Goal: Find specific page/section: Find specific page/section

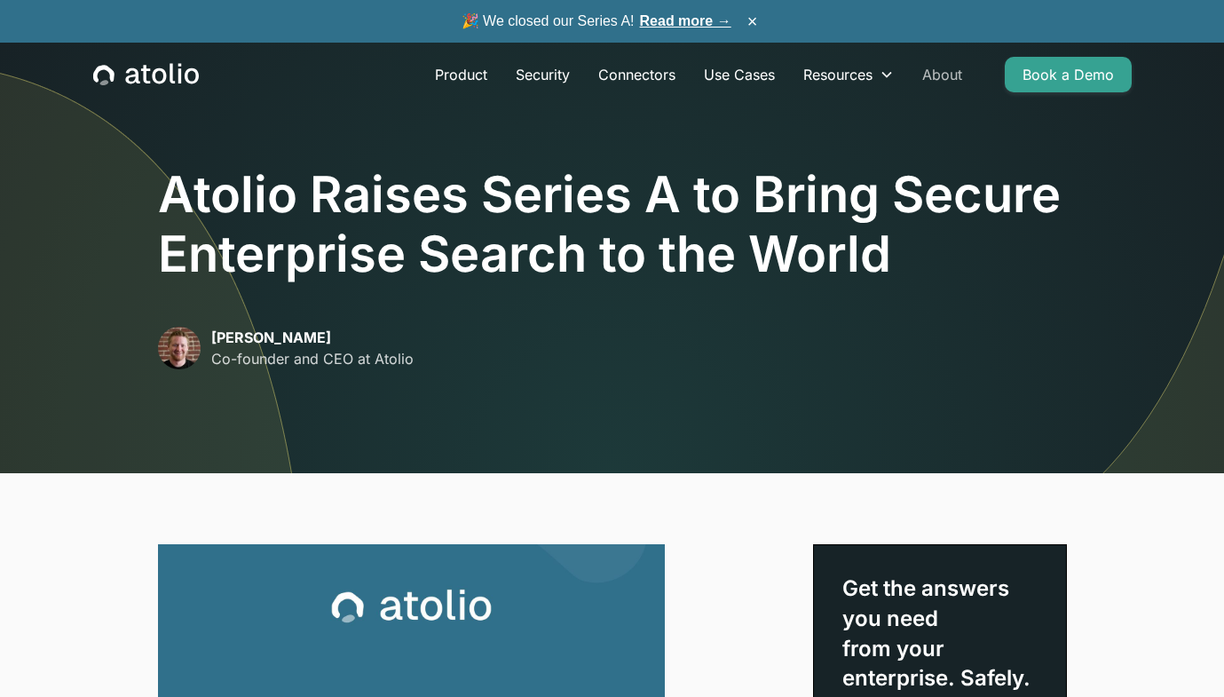
click at [939, 76] on link "About" at bounding box center [942, 75] width 68 height 36
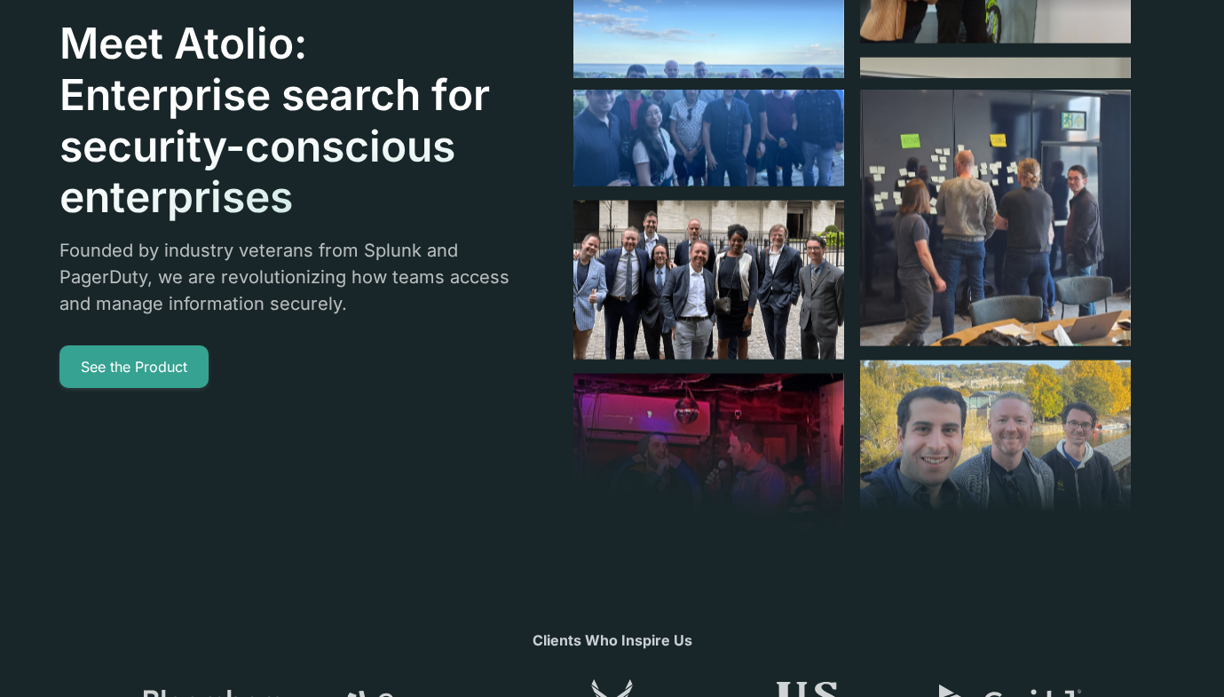
scroll to position [43, 0]
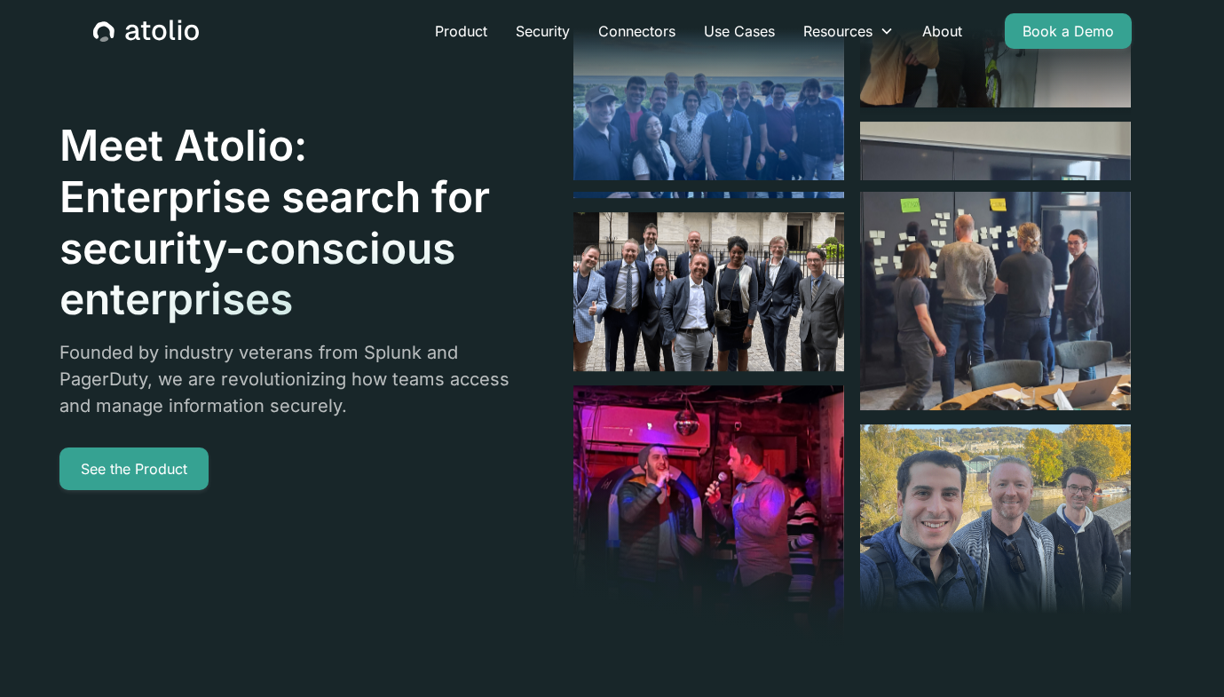
click at [709, 122] on div at bounding box center [709, 41] width 273 height 302
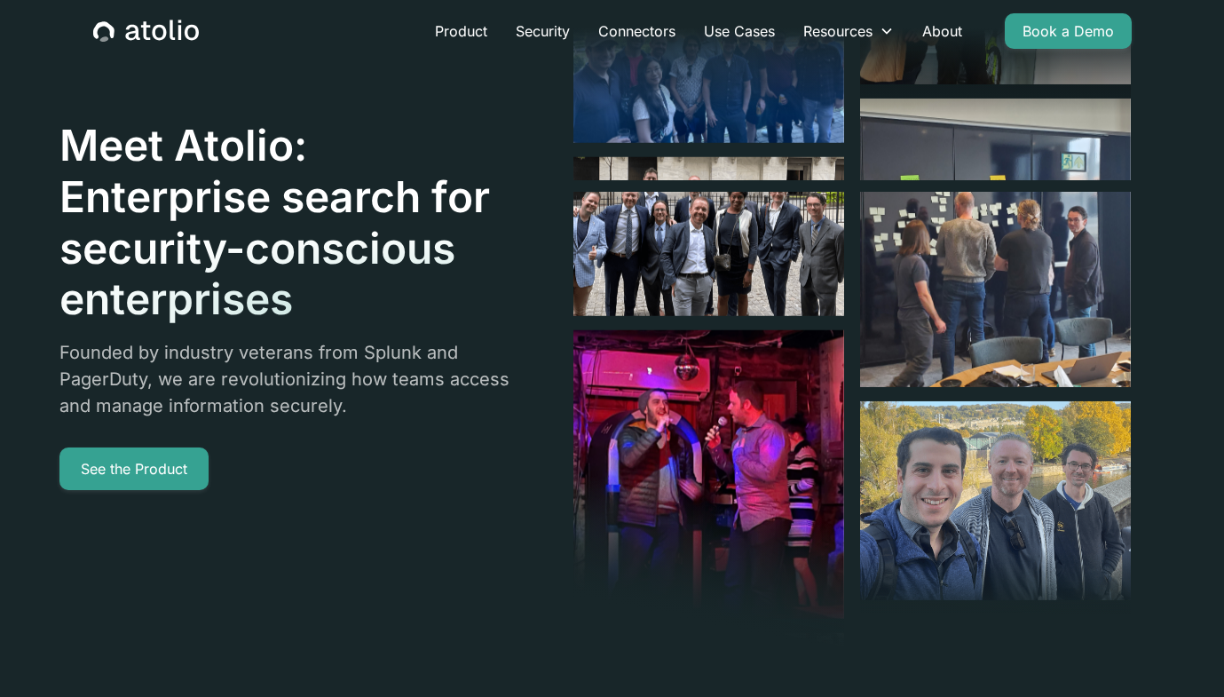
click at [773, 106] on div at bounding box center [709, 41] width 273 height 302
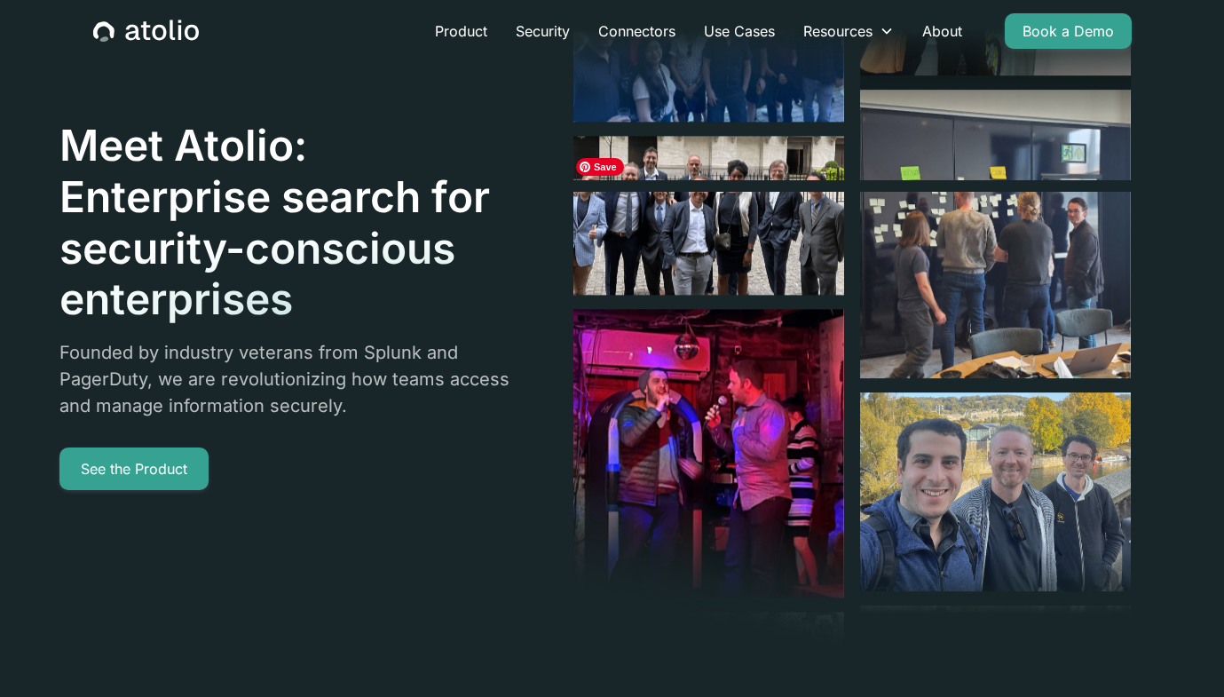
click at [712, 242] on img at bounding box center [708, 215] width 271 height 159
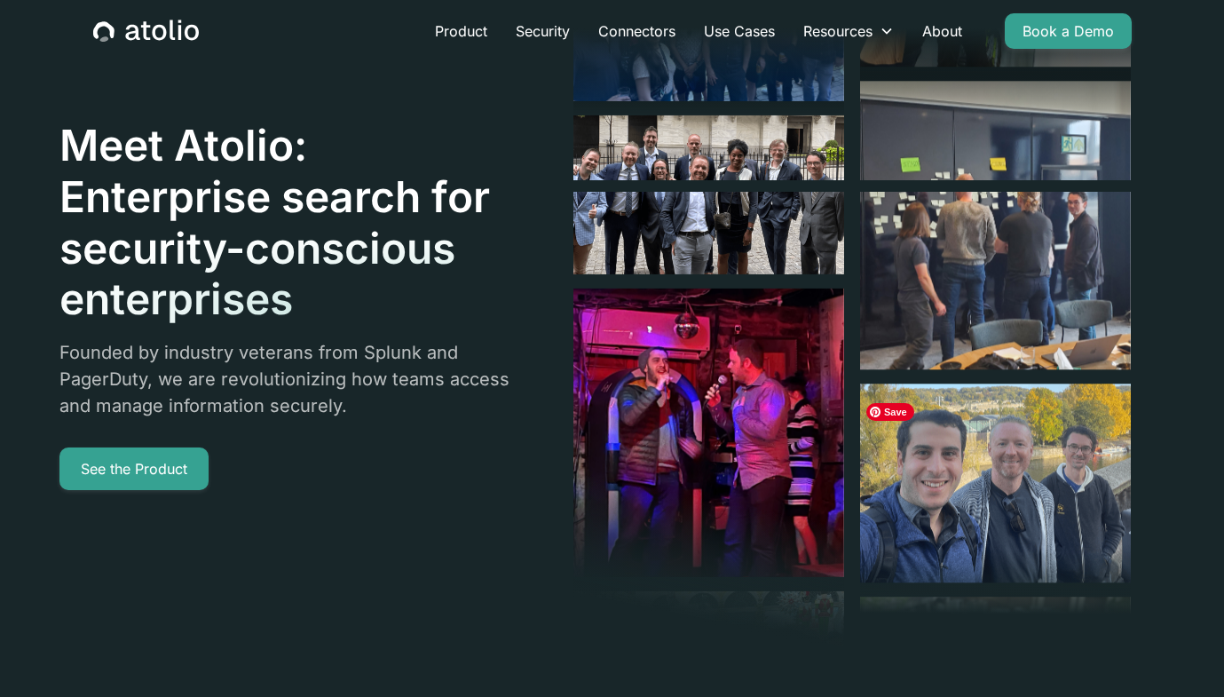
click at [943, 524] on img at bounding box center [995, 483] width 271 height 199
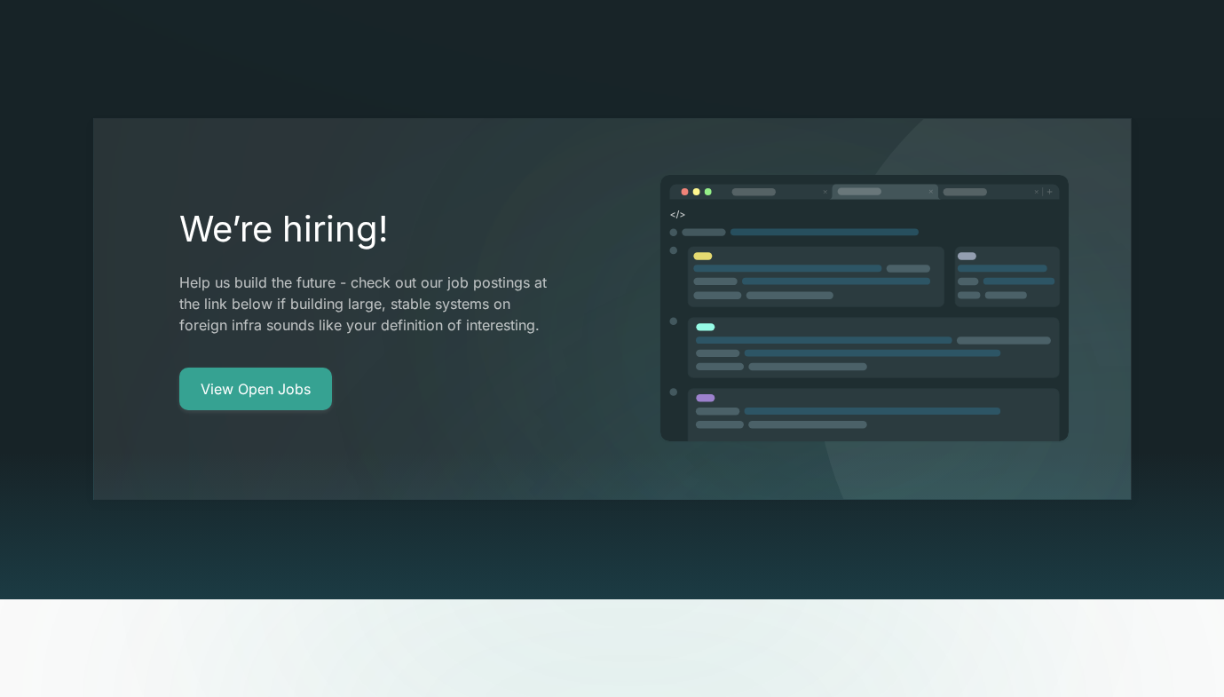
scroll to position [3331, 0]
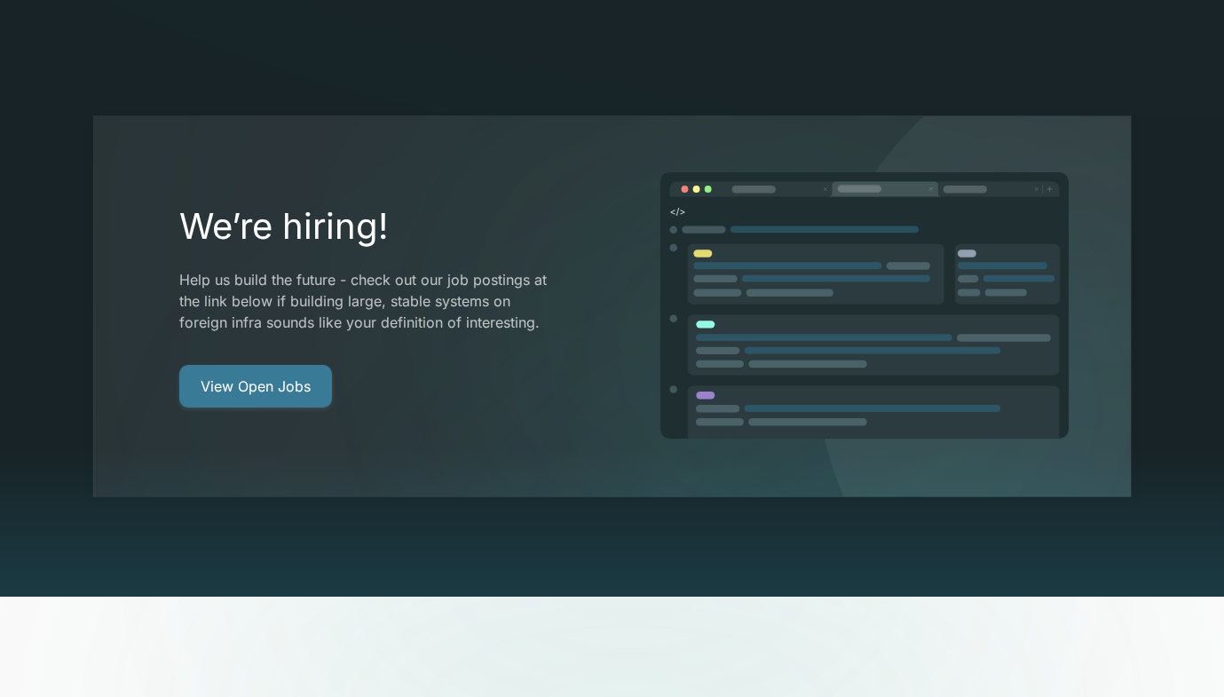
click at [308, 365] on link "View Open Jobs" at bounding box center [255, 386] width 153 height 43
